Goal: Navigation & Orientation: Find specific page/section

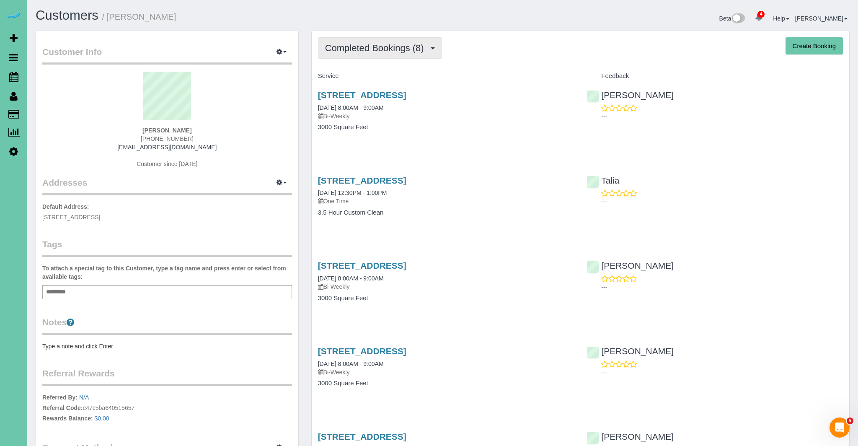
click at [410, 53] on button "Completed Bookings (8)" at bounding box center [380, 47] width 124 height 21
click at [387, 79] on link "Upcoming Bookings (20)" at bounding box center [362, 78] width 88 height 11
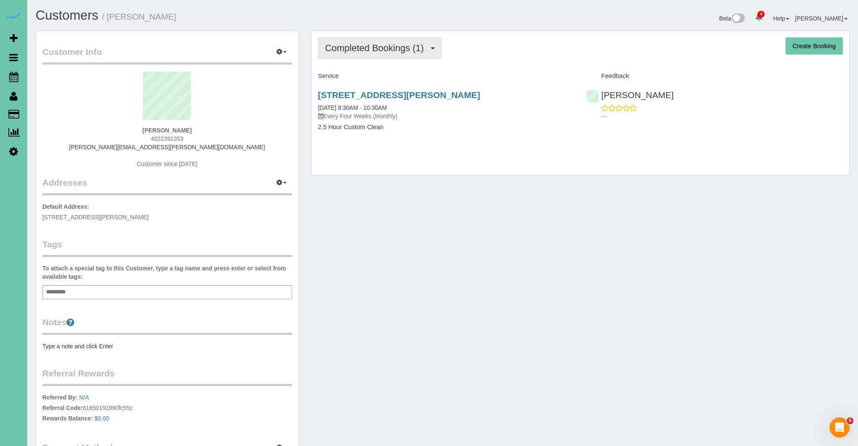
click at [387, 45] on span "Completed Bookings (1)" at bounding box center [376, 48] width 103 height 10
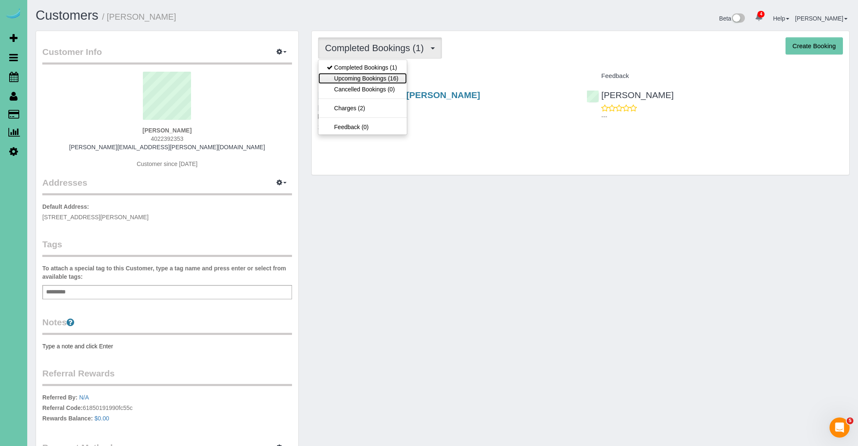
click at [392, 77] on link "Upcoming Bookings (16)" at bounding box center [362, 78] width 88 height 11
